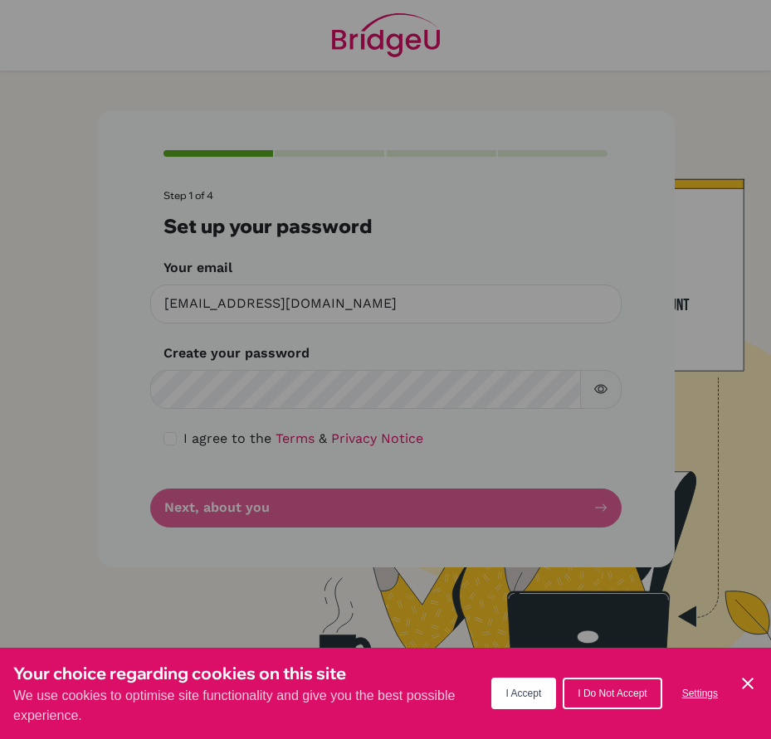
click at [538, 684] on button "I Accept" at bounding box center [524, 694] width 66 height 32
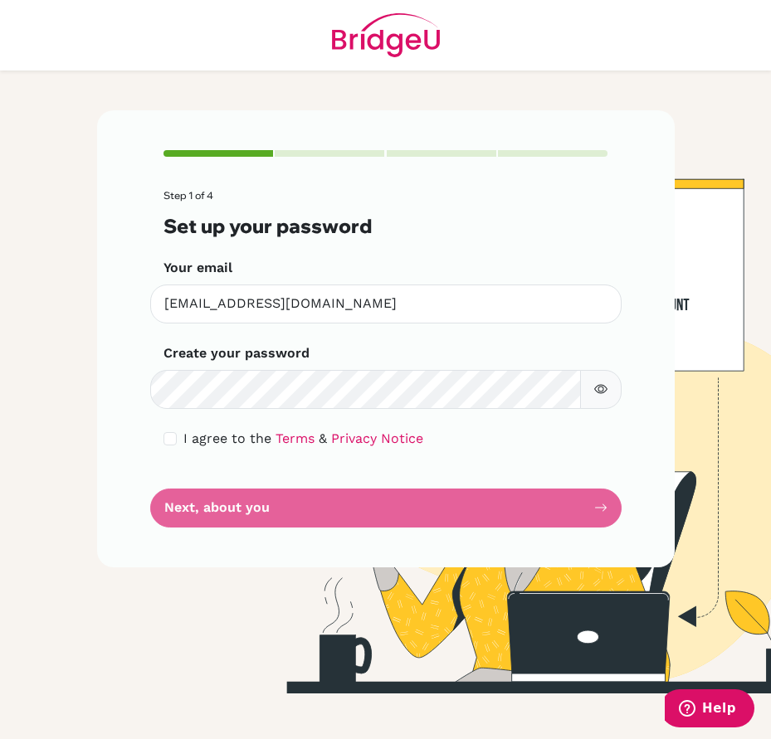
click at [602, 397] on button "button" at bounding box center [600, 389] width 41 height 39
click at [581, 504] on form "Step 1 of 4 Set up your password Your email [EMAIL_ADDRESS][DOMAIN_NAME] Invali…" at bounding box center [385, 359] width 445 height 338
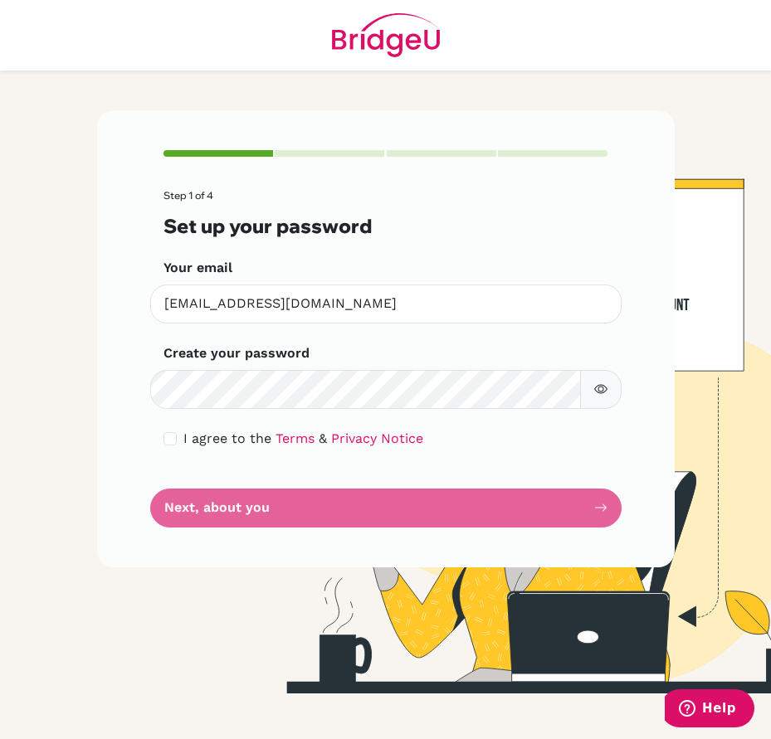
click at [608, 501] on div "Step 1 of 4 Set up your password Your email [EMAIL_ADDRESS][DOMAIN_NAME] Invali…" at bounding box center [385, 338] width 577 height 457
click at [485, 542] on div "Step 1 of 4 Set up your password Your email [EMAIL_ADDRESS][DOMAIN_NAME] Invali…" at bounding box center [385, 338] width 577 height 457
click at [538, 505] on form "Step 1 of 4 Set up your password Your email [EMAIL_ADDRESS][DOMAIN_NAME] Invali…" at bounding box center [385, 359] width 445 height 338
click at [166, 435] on input "checkbox" at bounding box center [169, 438] width 13 height 13
checkbox input "true"
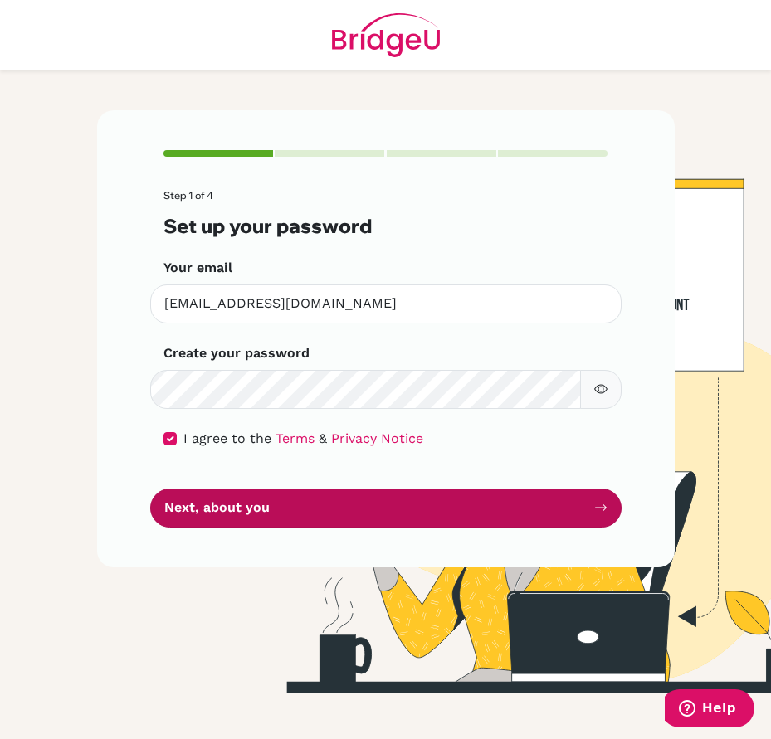
click at [508, 519] on button "Next, about you" at bounding box center [385, 508] width 471 height 39
